Goal: Go to known website: Go to known website

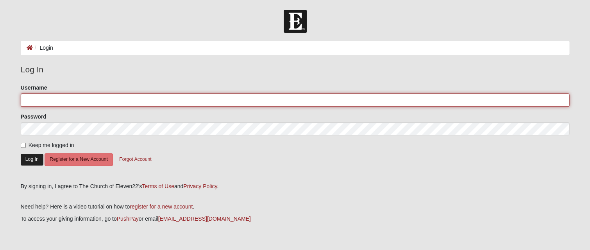
type input "[EMAIL_ADDRESS][DOMAIN_NAME]"
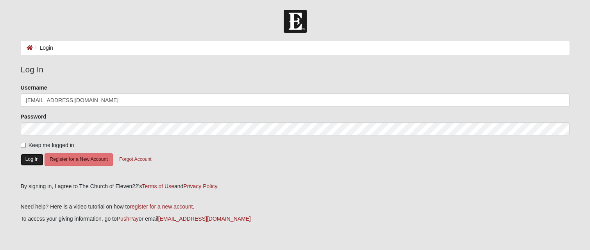
click at [31, 159] on button "Log In" at bounding box center [32, 158] width 23 height 11
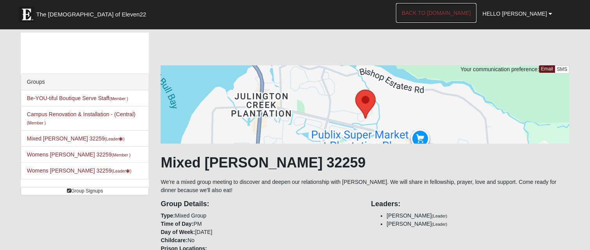
click at [466, 14] on link "Back to [DOMAIN_NAME]" at bounding box center [436, 13] width 81 height 20
